Goal: Information Seeking & Learning: Learn about a topic

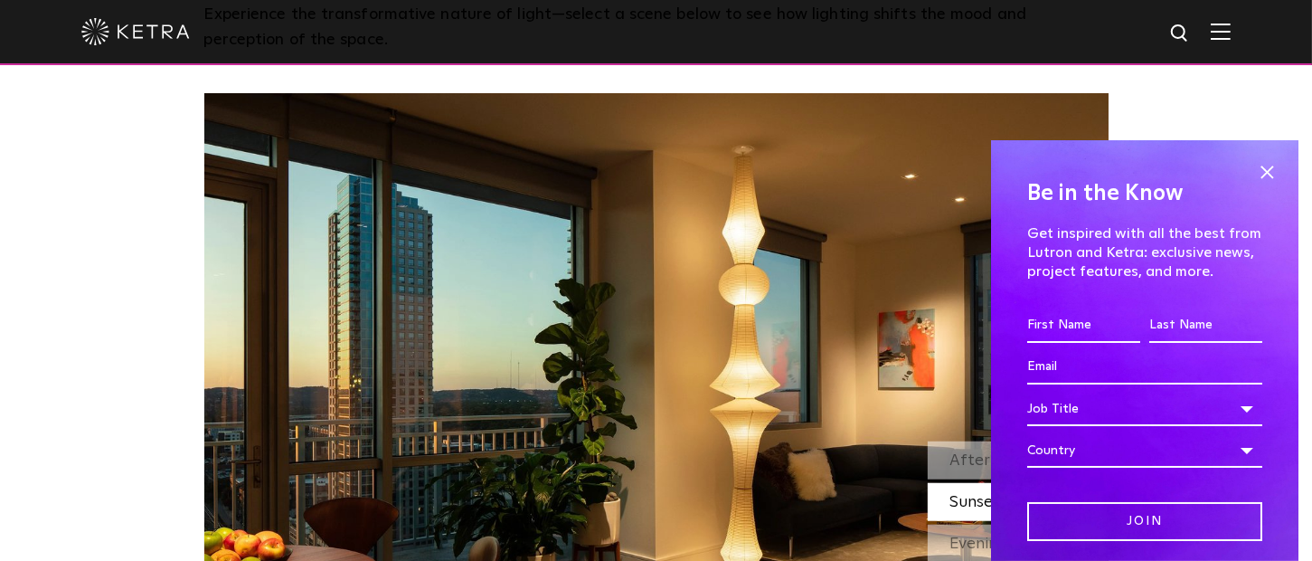
scroll to position [1447, 0]
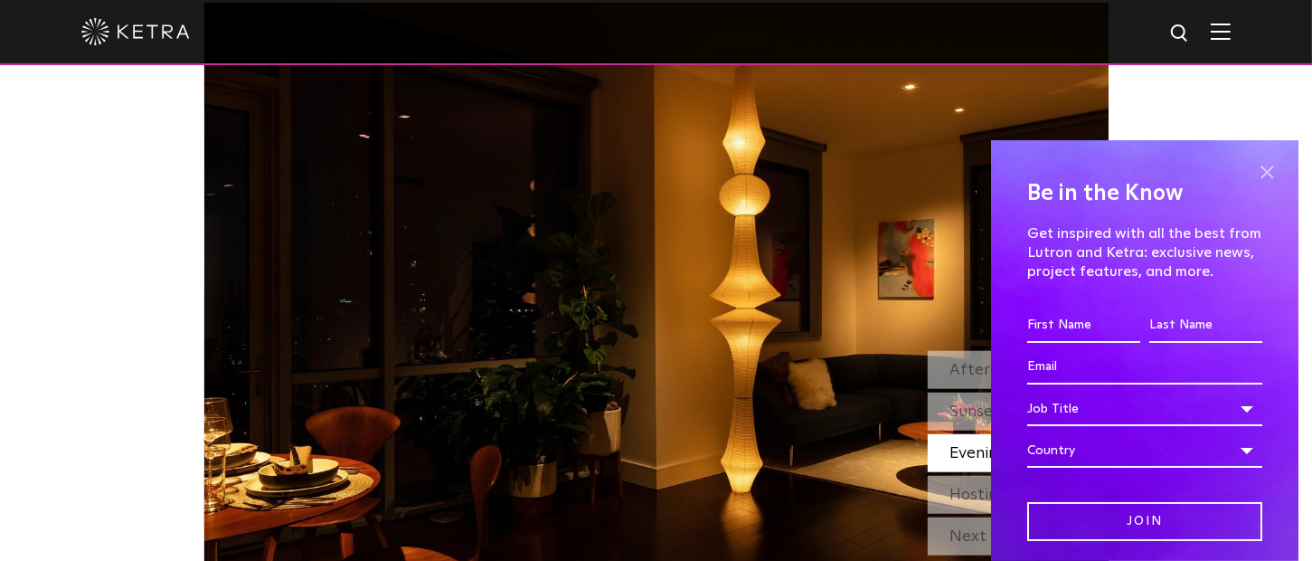
click at [1253, 166] on span at bounding box center [1266, 171] width 27 height 27
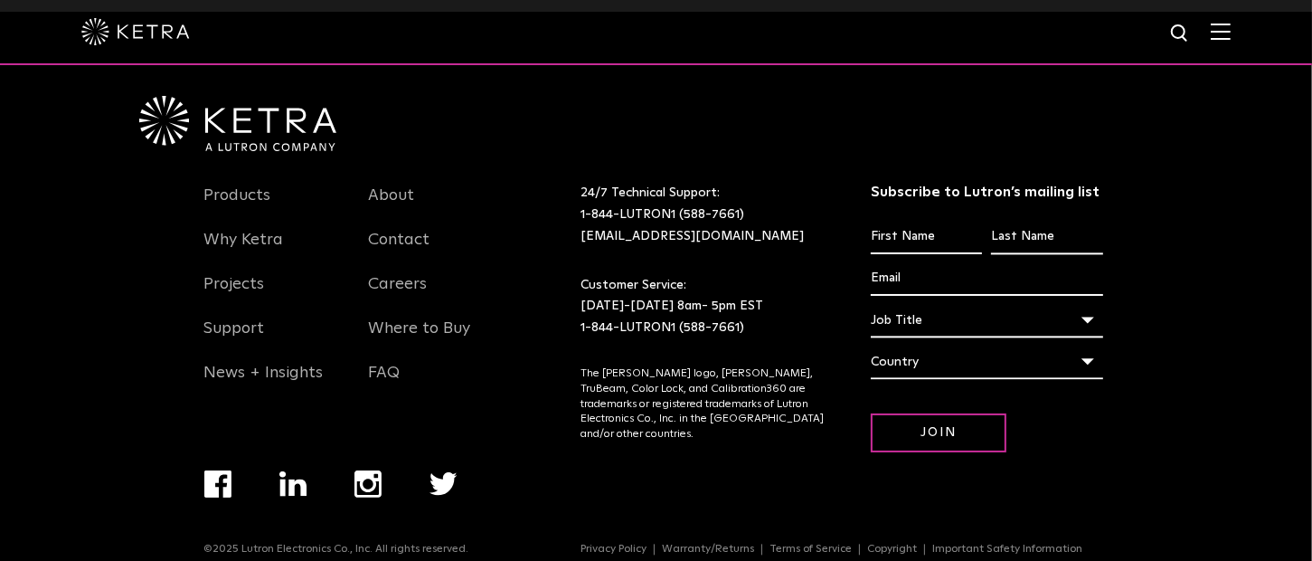
scroll to position [3801, 0]
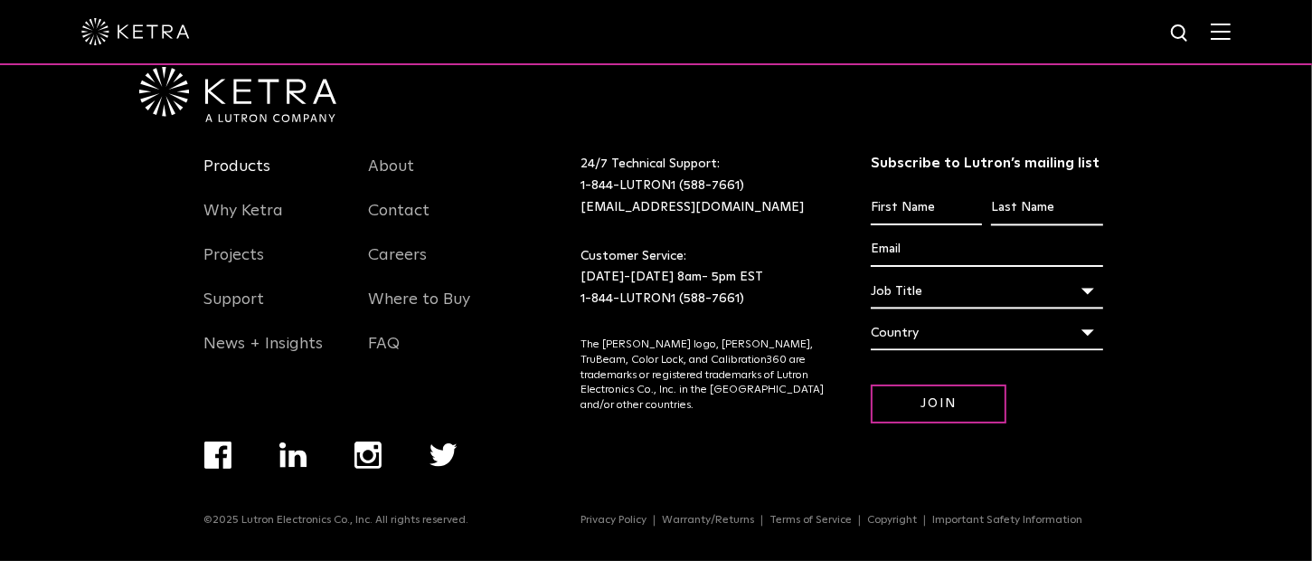
click at [243, 165] on link "Products" at bounding box center [237, 177] width 67 height 42
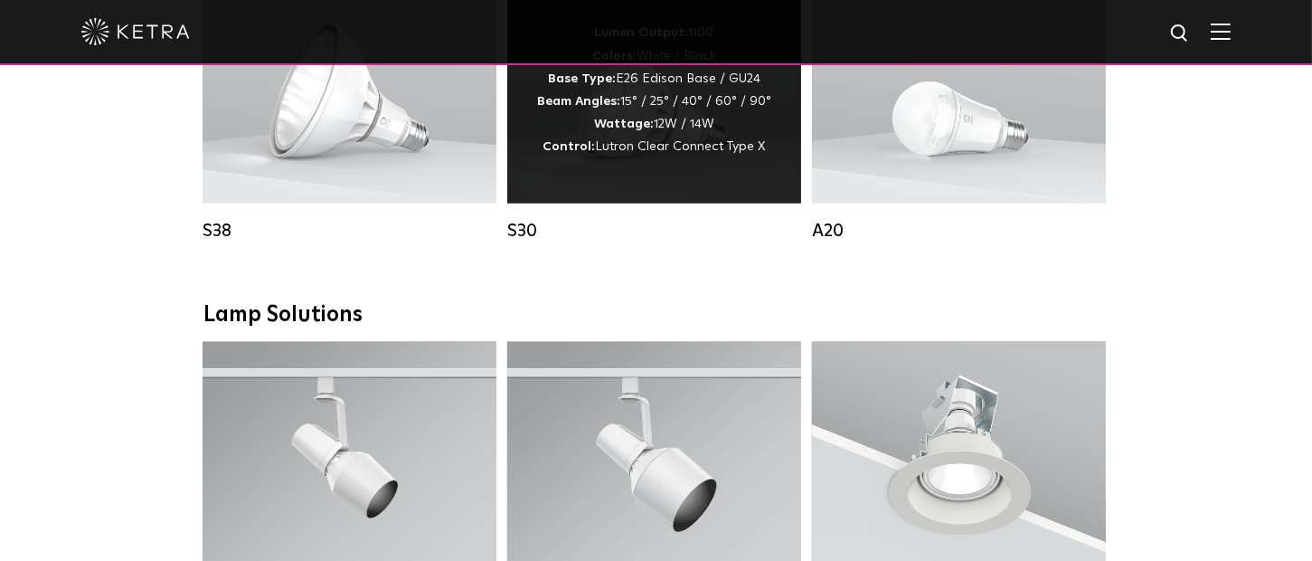
scroll to position [1356, 0]
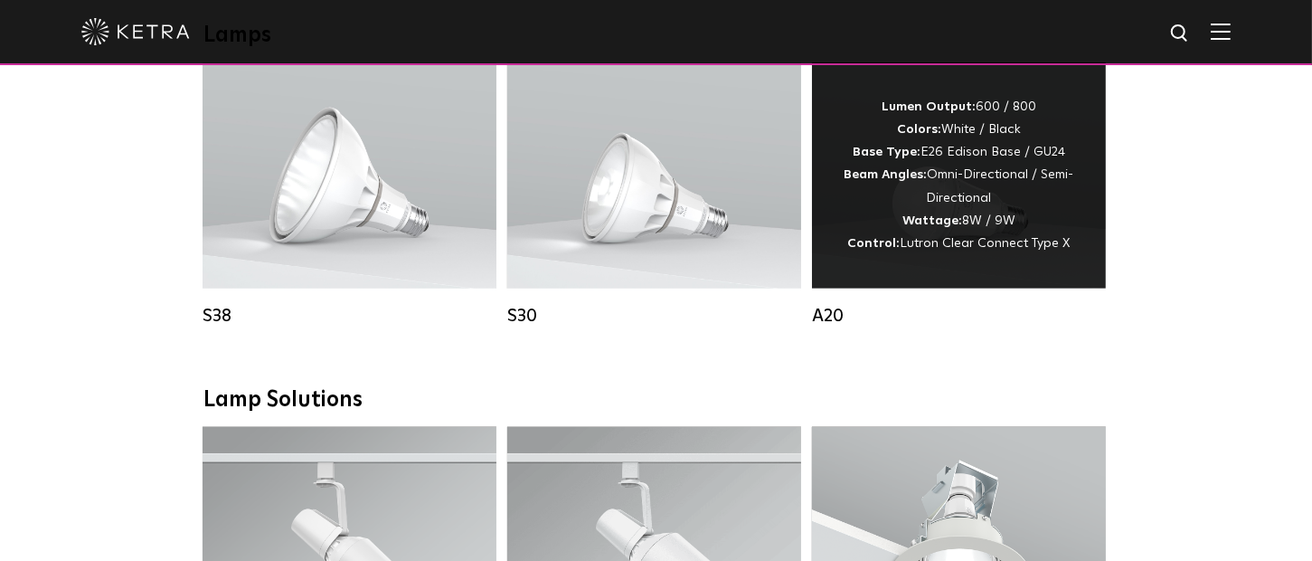
click at [926, 181] on strong "Beam Angles:" at bounding box center [886, 174] width 83 height 13
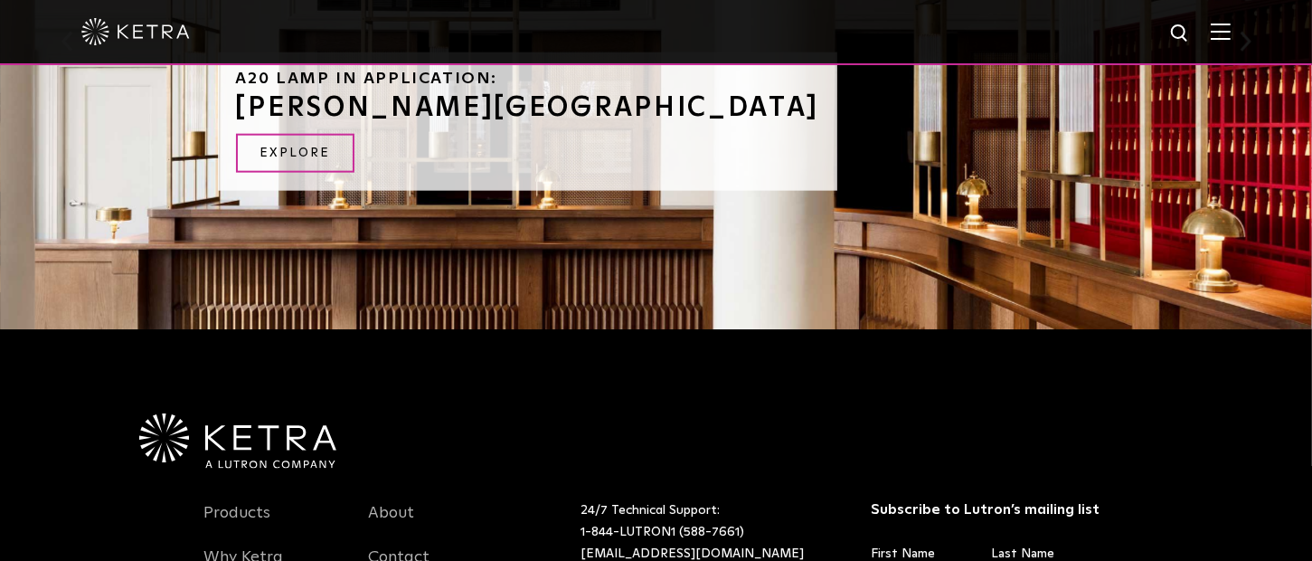
scroll to position [2456, 0]
